Goal: Information Seeking & Learning: Learn about a topic

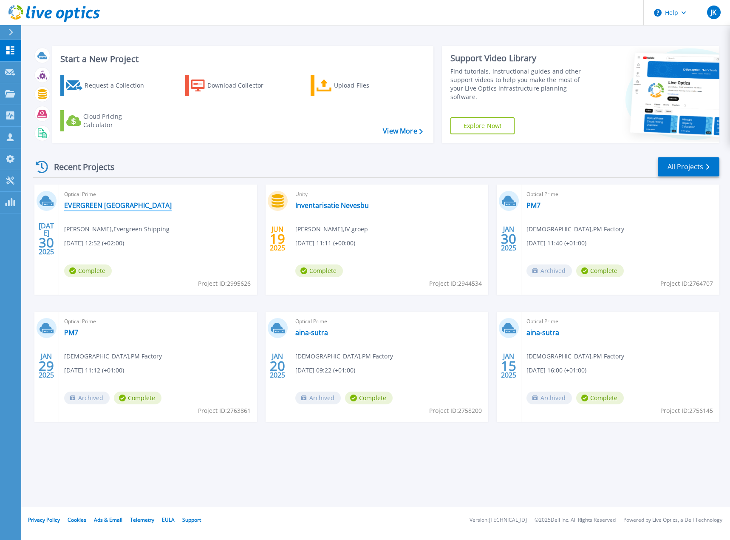
click at [123, 204] on link "EVERGREEN [GEOGRAPHIC_DATA]" at bounding box center [118, 205] width 108 height 8
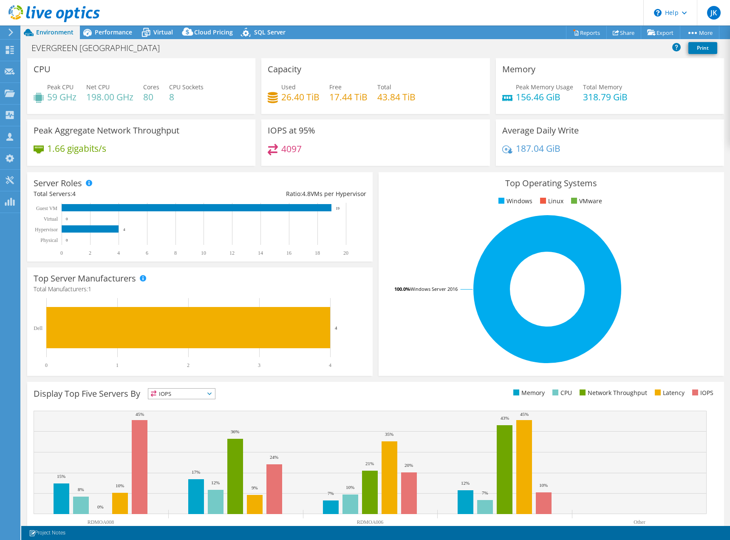
select select "EUFrankfurt"
select select "USD"
click at [110, 32] on span "Performance" at bounding box center [113, 32] width 37 height 8
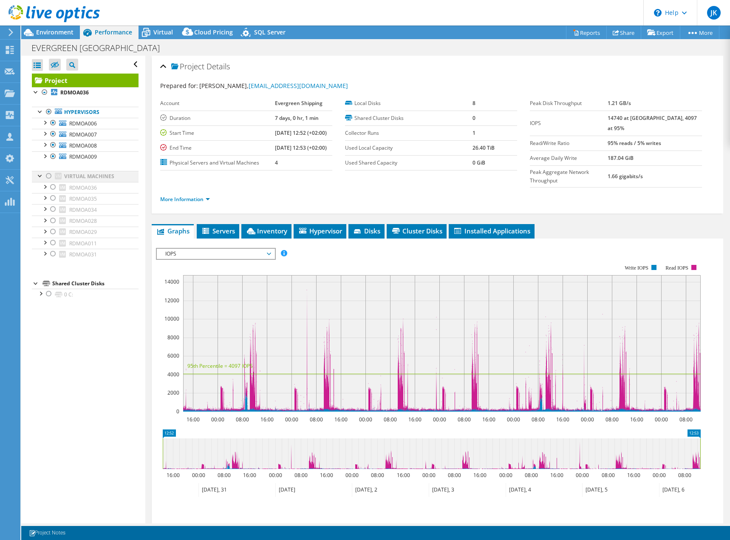
click at [48, 172] on div at bounding box center [49, 176] width 8 height 10
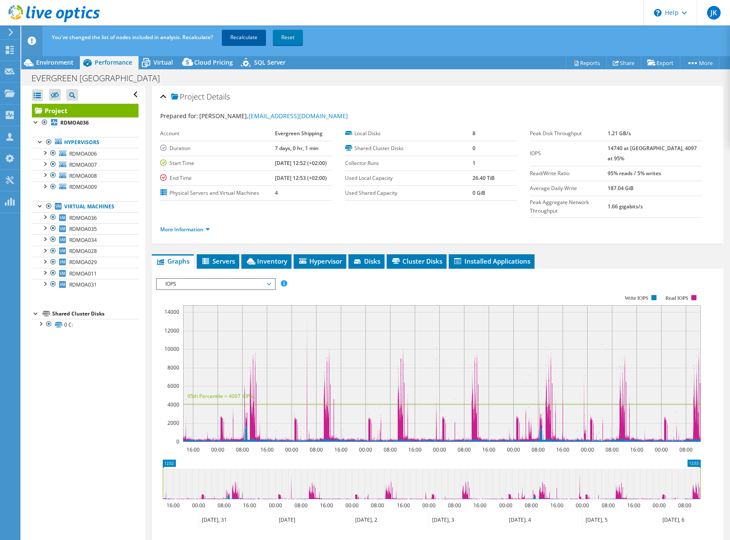
click at [247, 39] on link "Recalculate" at bounding box center [244, 37] width 44 height 15
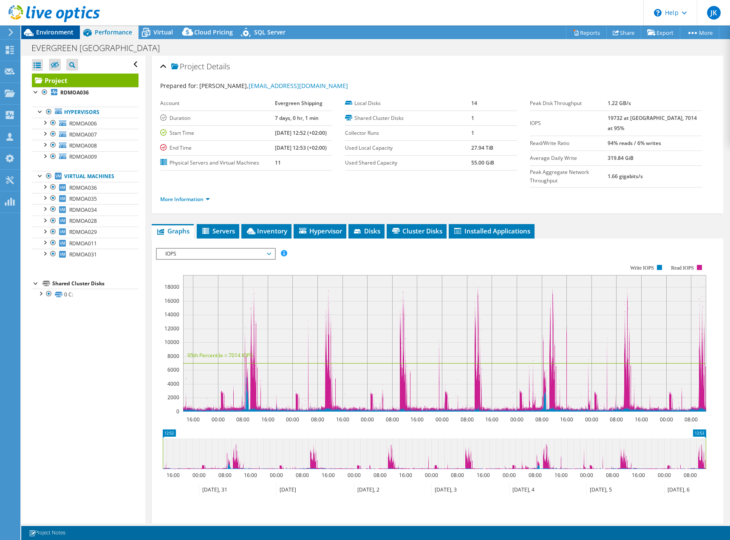
click at [55, 31] on span "Environment" at bounding box center [54, 32] width 37 height 8
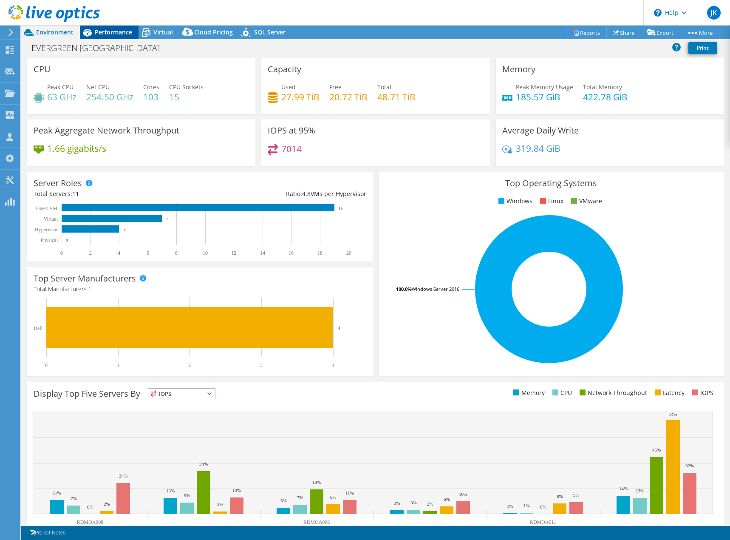
click at [105, 33] on span "Performance" at bounding box center [113, 32] width 37 height 8
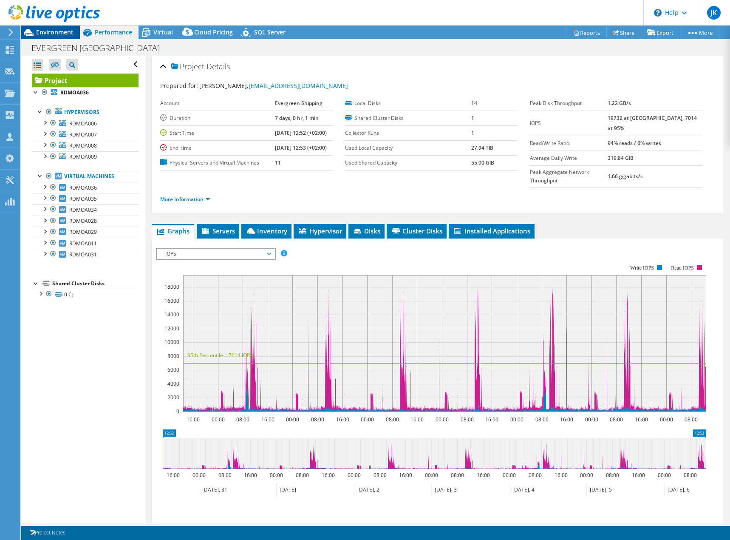
click at [51, 33] on span "Environment" at bounding box center [54, 32] width 37 height 8
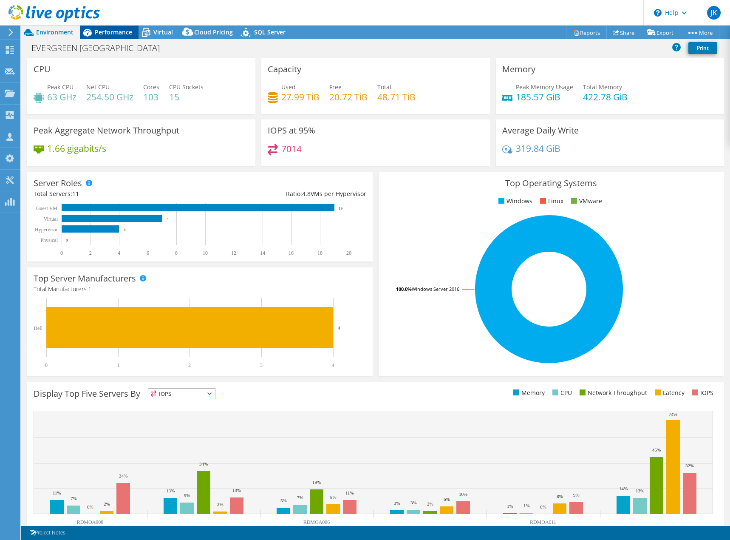
click at [96, 29] on span "Performance" at bounding box center [113, 32] width 37 height 8
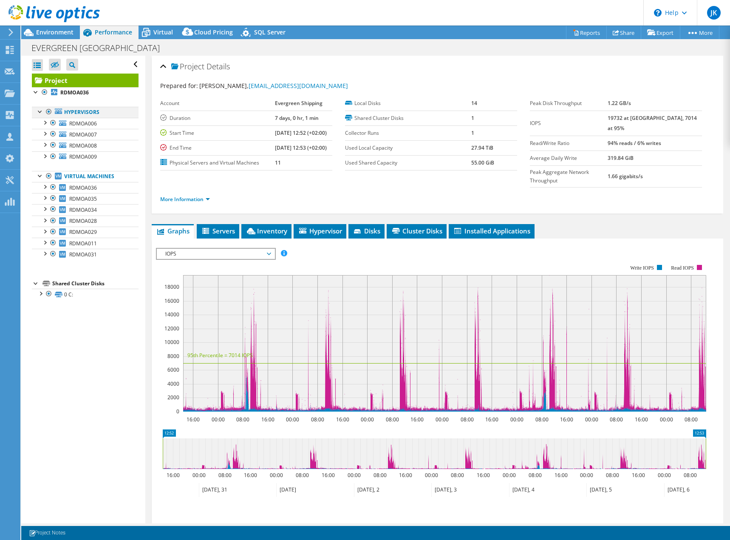
click at [49, 111] on div at bounding box center [49, 112] width 8 height 10
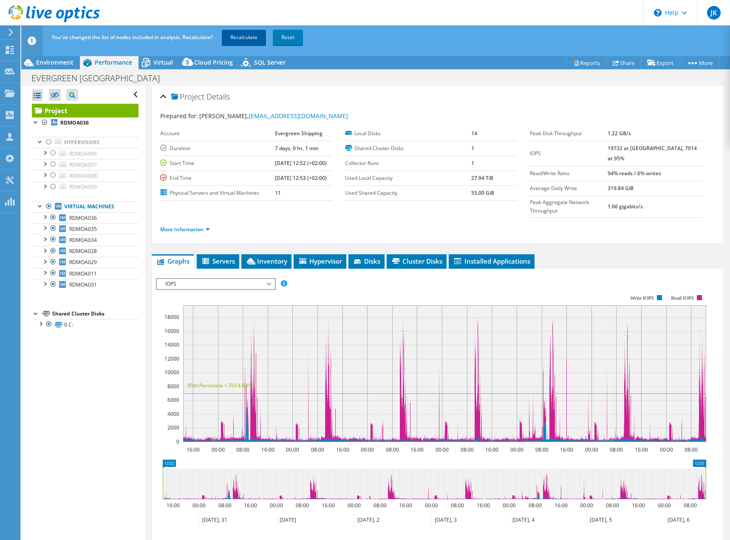
click at [246, 39] on link "Recalculate" at bounding box center [244, 37] width 44 height 15
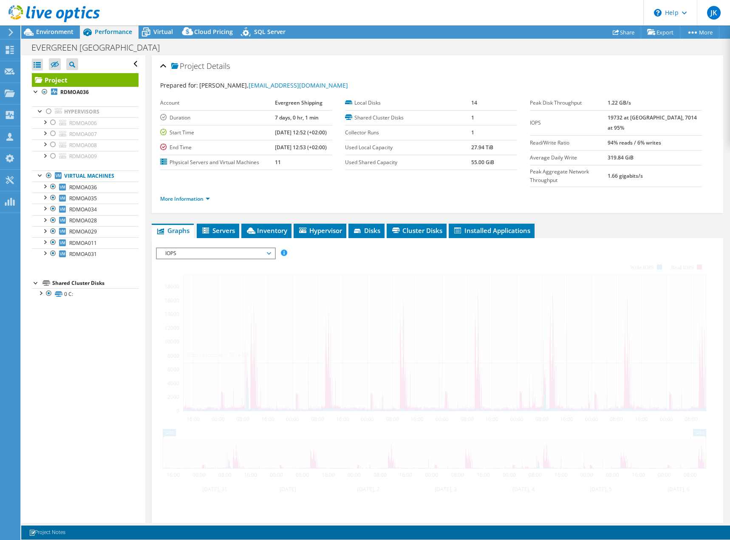
click at [49, 28] on div at bounding box center [50, 14] width 100 height 28
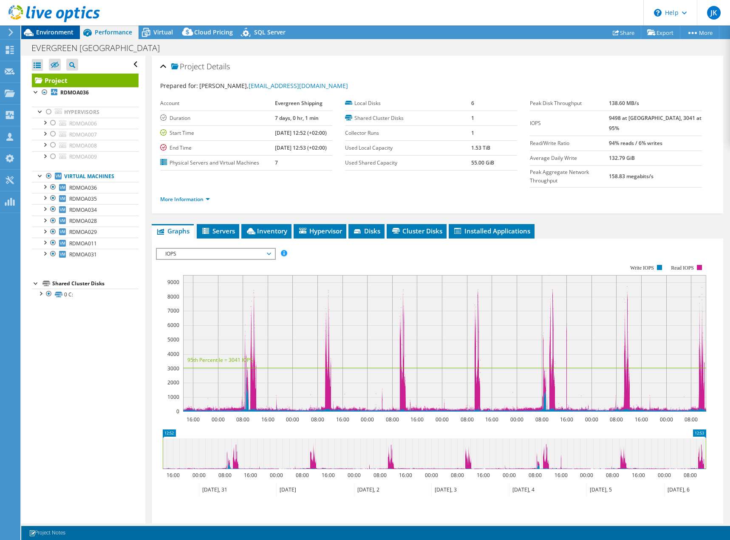
click at [50, 31] on span "Environment" at bounding box center [54, 32] width 37 height 8
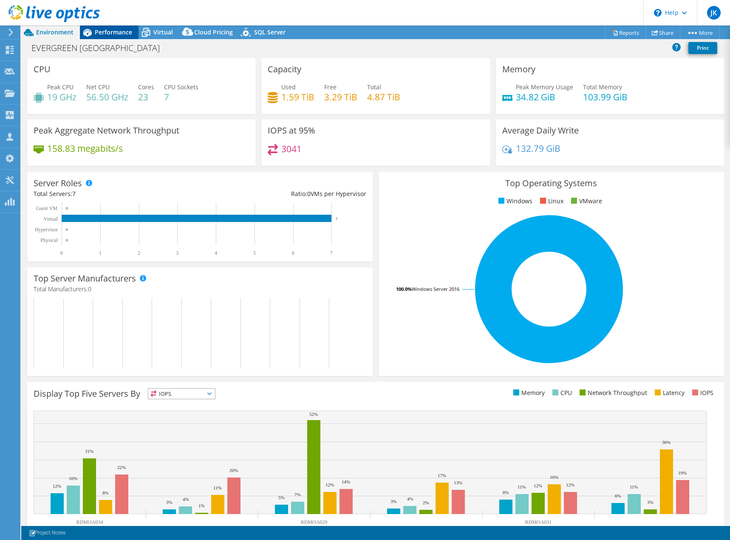
click at [110, 33] on span "Performance" at bounding box center [113, 32] width 37 height 8
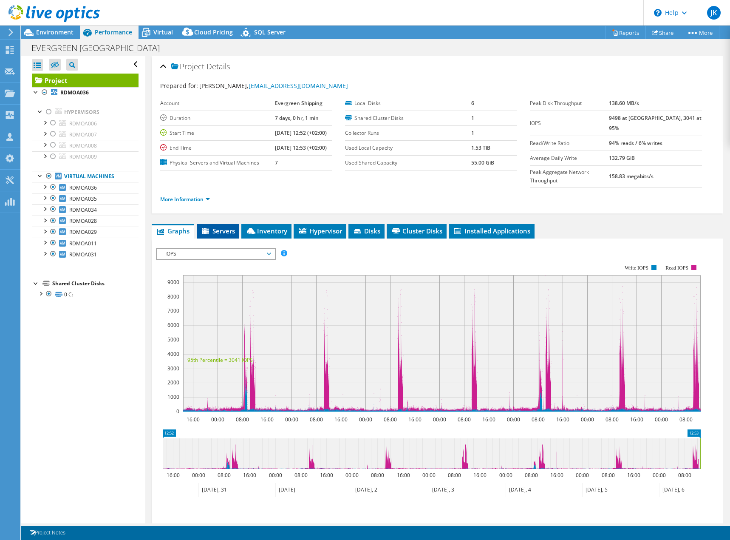
click at [223, 226] on span "Servers" at bounding box center [218, 230] width 34 height 8
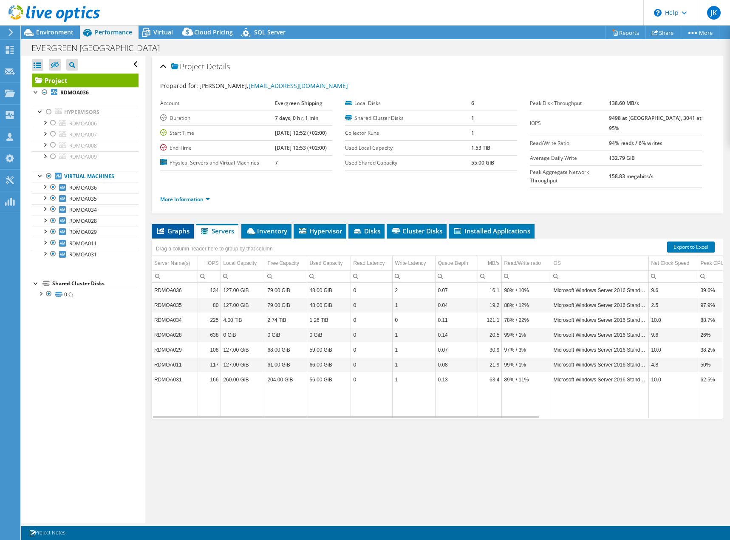
click at [181, 226] on span "Graphs" at bounding box center [173, 230] width 34 height 8
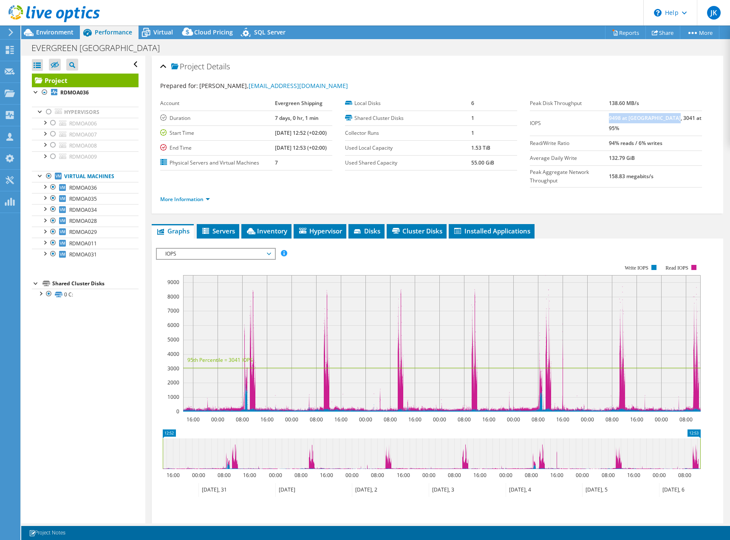
drag, startPoint x: 627, startPoint y: 118, endPoint x: 693, endPoint y: 116, distance: 65.9
click at [693, 116] on td "9498 at [GEOGRAPHIC_DATA], 3041 at 95%" at bounding box center [655, 122] width 93 height 25
click at [663, 118] on b "9498 at [GEOGRAPHIC_DATA], 3041 at 95%" at bounding box center [655, 122] width 93 height 17
click at [214, 249] on span "IOPS" at bounding box center [215, 254] width 109 height 10
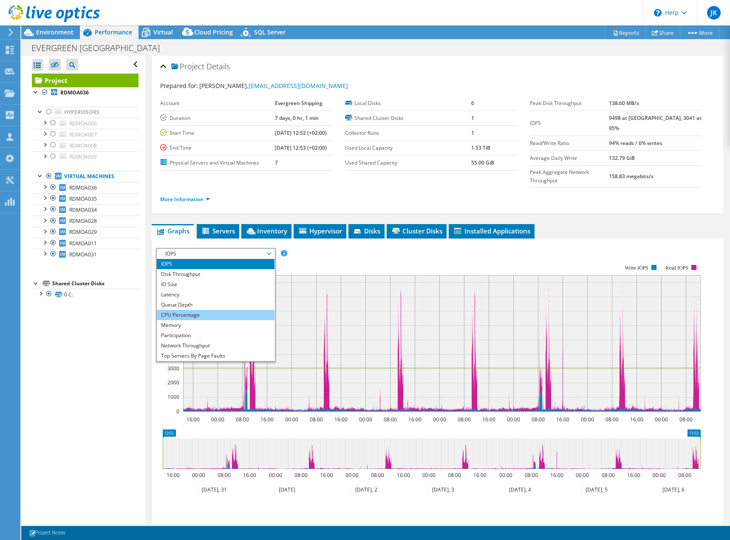
click at [189, 310] on li "CPU Percentage" at bounding box center [216, 315] width 118 height 10
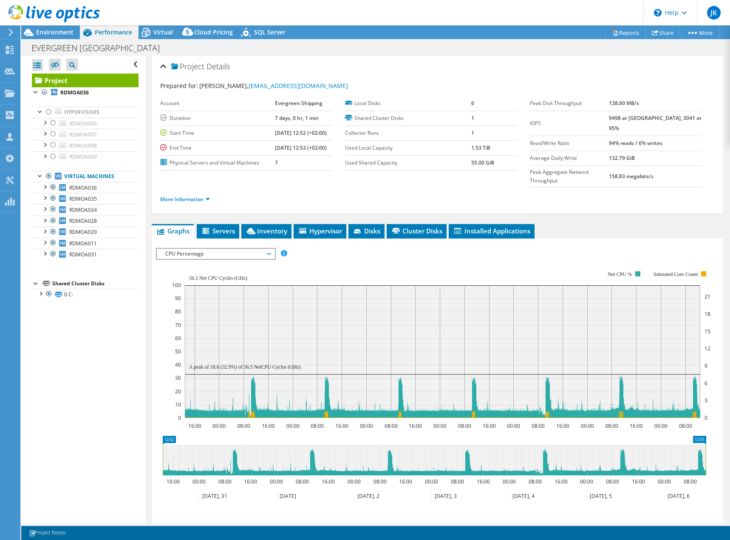
click at [265, 249] on span "CPU Percentage" at bounding box center [215, 254] width 109 height 10
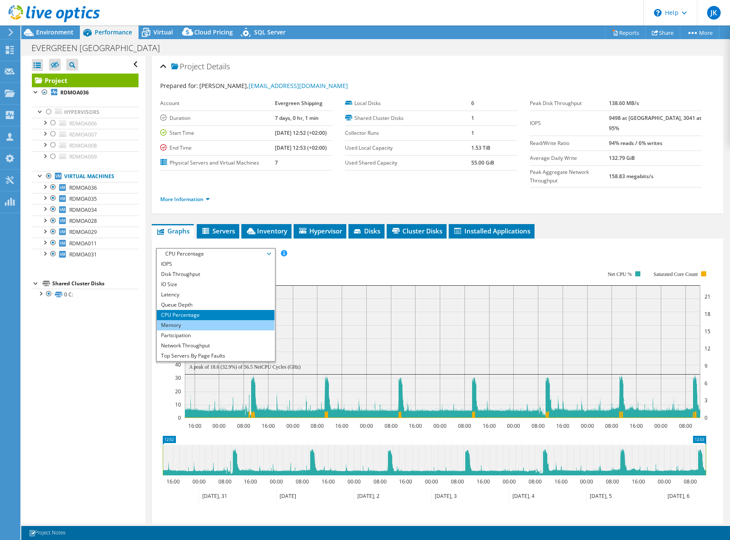
click at [182, 320] on li "Memory" at bounding box center [216, 325] width 118 height 10
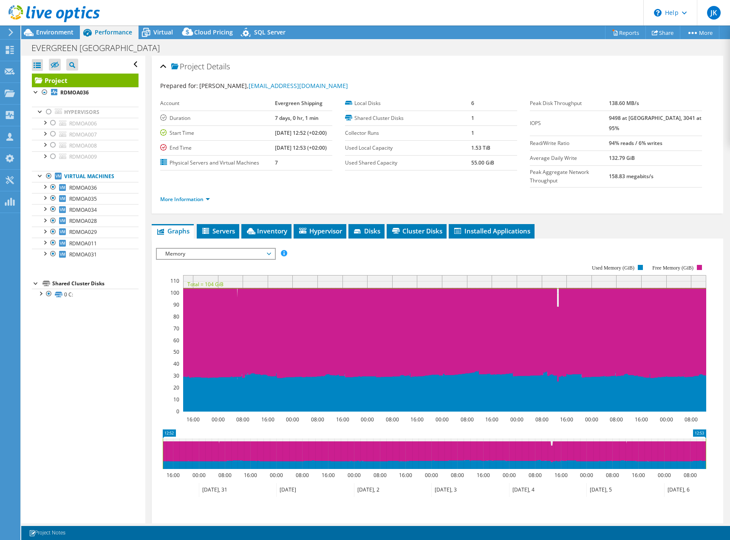
click at [228, 249] on span "Memory" at bounding box center [215, 254] width 109 height 10
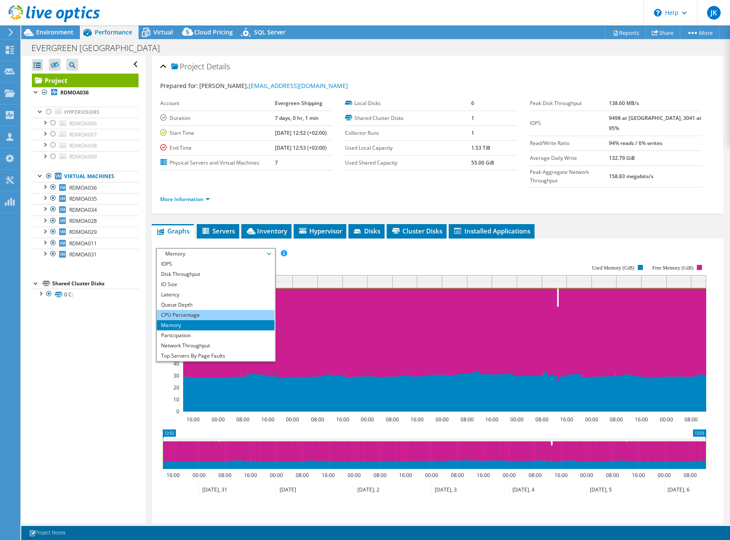
click at [173, 310] on li "CPU Percentage" at bounding box center [216, 315] width 118 height 10
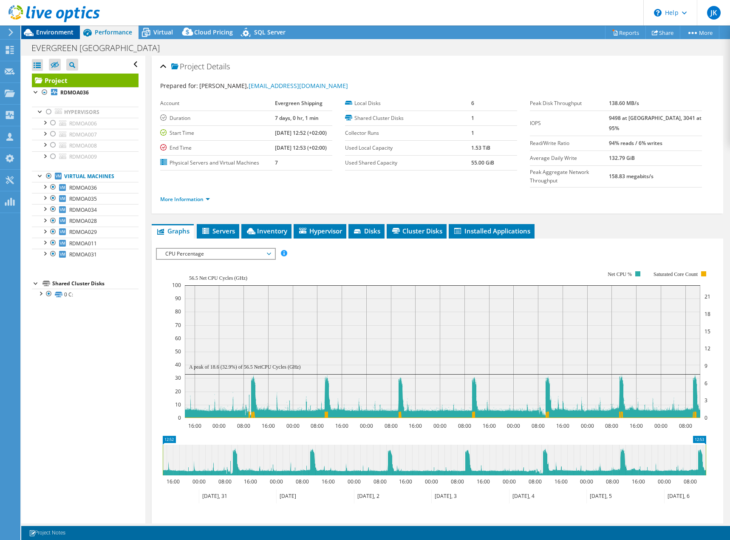
click at [59, 31] on span "Environment" at bounding box center [54, 32] width 37 height 8
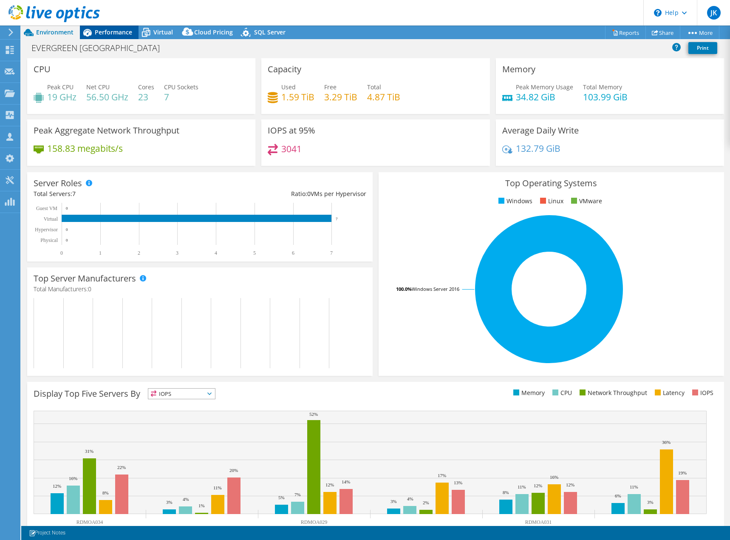
click at [110, 35] on span "Performance" at bounding box center [113, 32] width 37 height 8
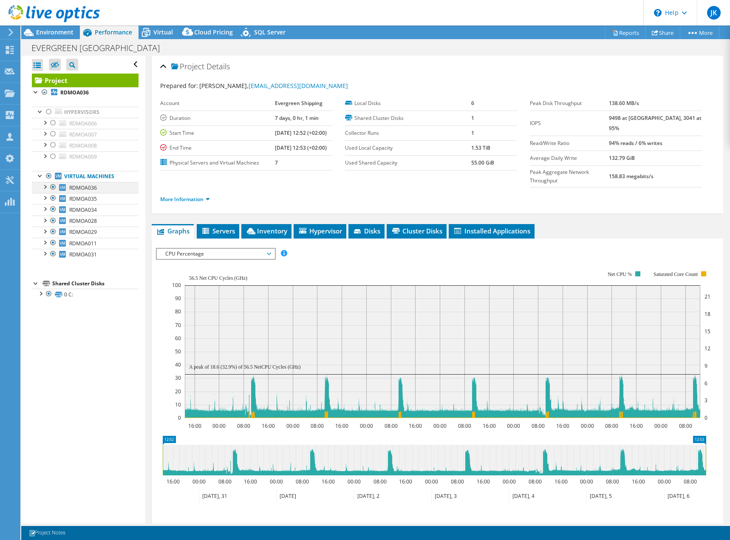
click at [45, 186] on div at bounding box center [44, 186] width 8 height 8
click at [45, 187] on div at bounding box center [44, 186] width 8 height 8
click at [270, 226] on span "Inventory" at bounding box center [267, 230] width 42 height 8
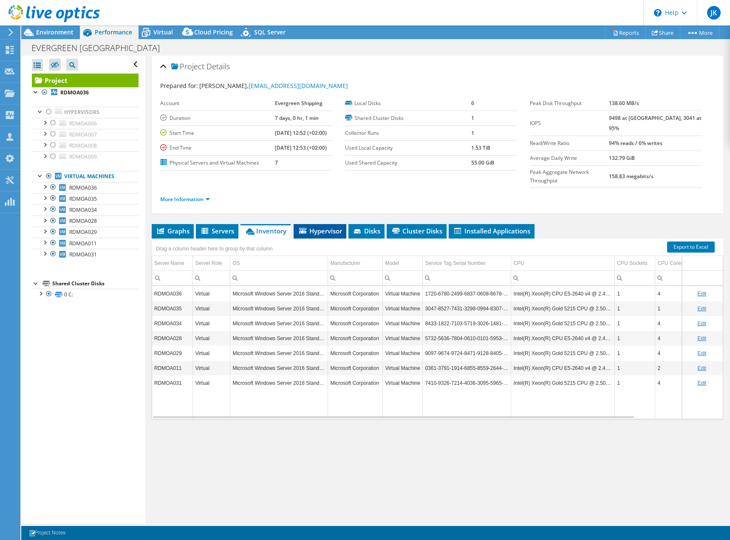
click at [311, 226] on span "Hypervisor" at bounding box center [320, 230] width 44 height 8
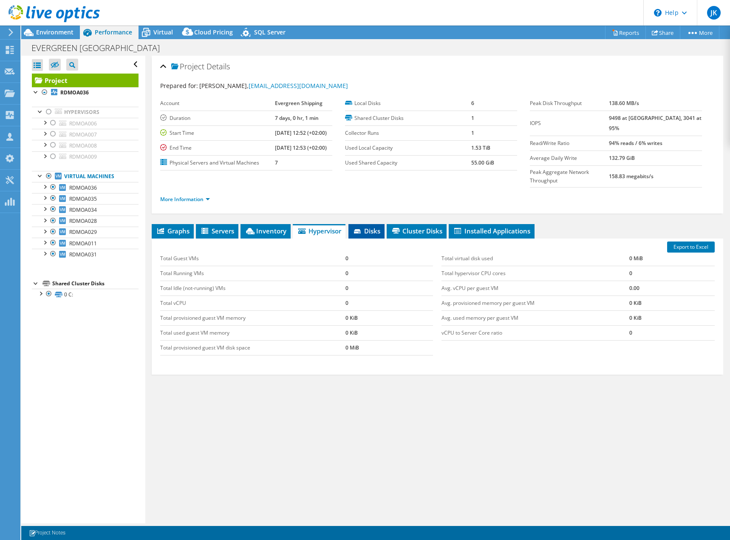
click at [373, 226] on span "Disks" at bounding box center [367, 230] width 28 height 8
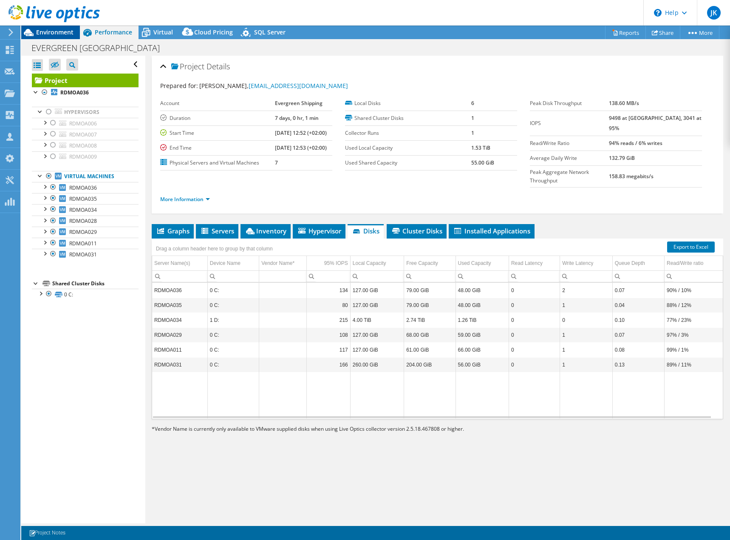
click at [40, 38] on div "Environment" at bounding box center [50, 32] width 59 height 14
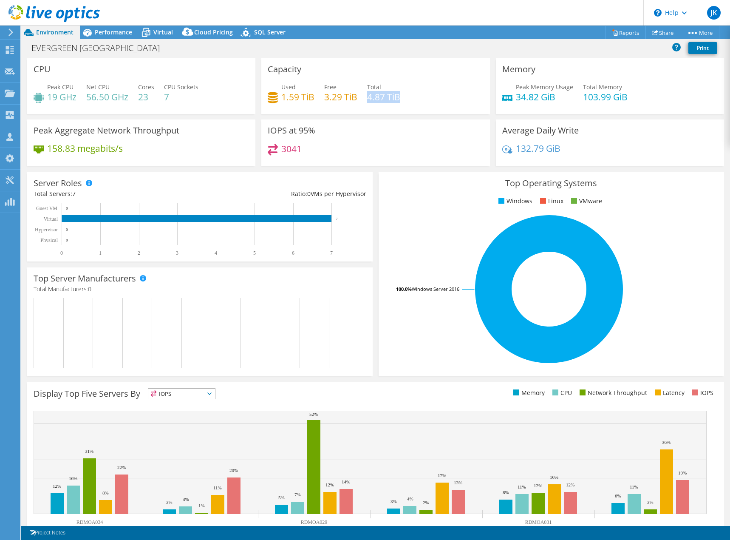
drag, startPoint x: 367, startPoint y: 96, endPoint x: 398, endPoint y: 100, distance: 31.7
click at [398, 100] on div "Used 1.59 TiB Free 3.29 TiB Total 4.87 TiB" at bounding box center [375, 96] width 215 height 28
click at [309, 134] on h3 "IOPS at 95%" at bounding box center [292, 130] width 48 height 9
